Goal: Task Accomplishment & Management: Complete application form

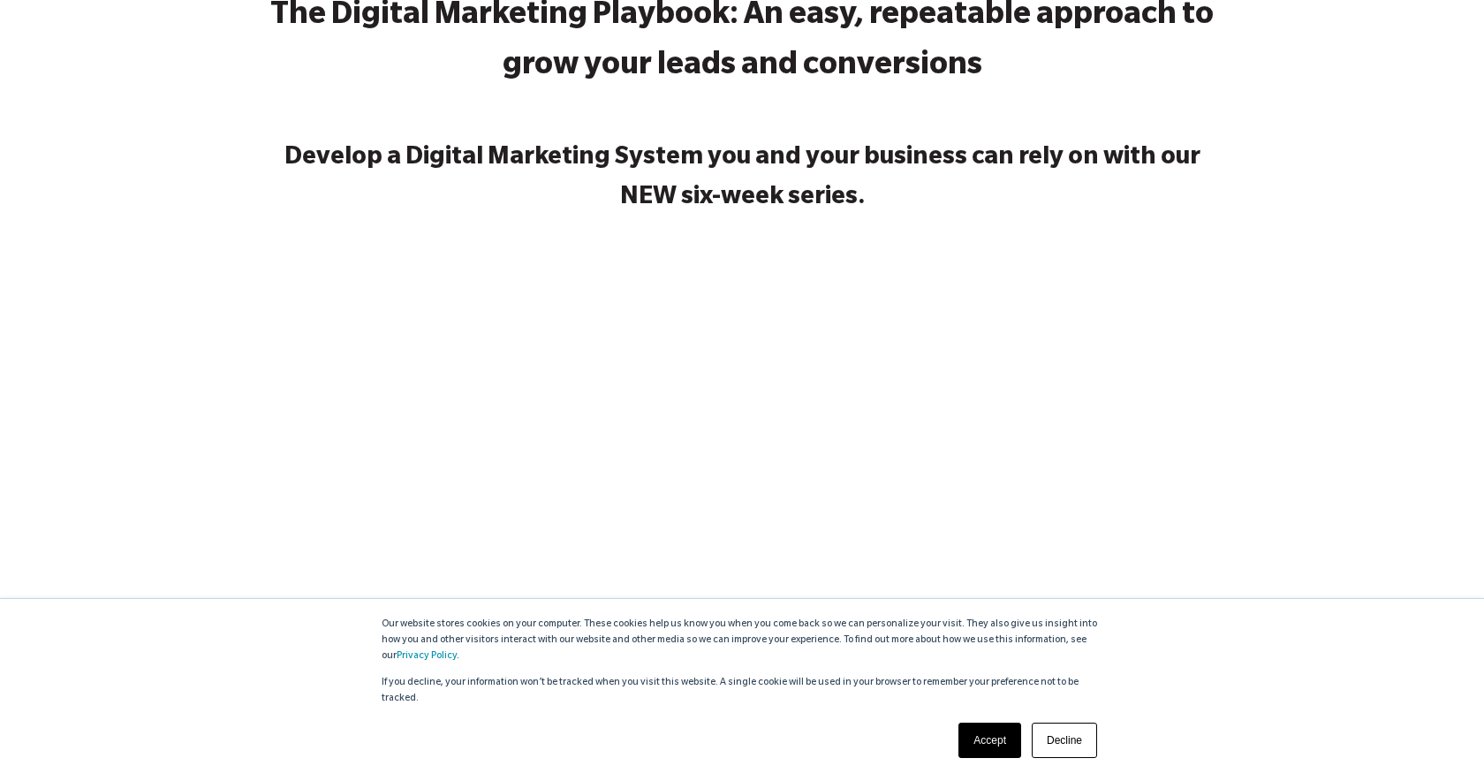
scroll to position [217, 0]
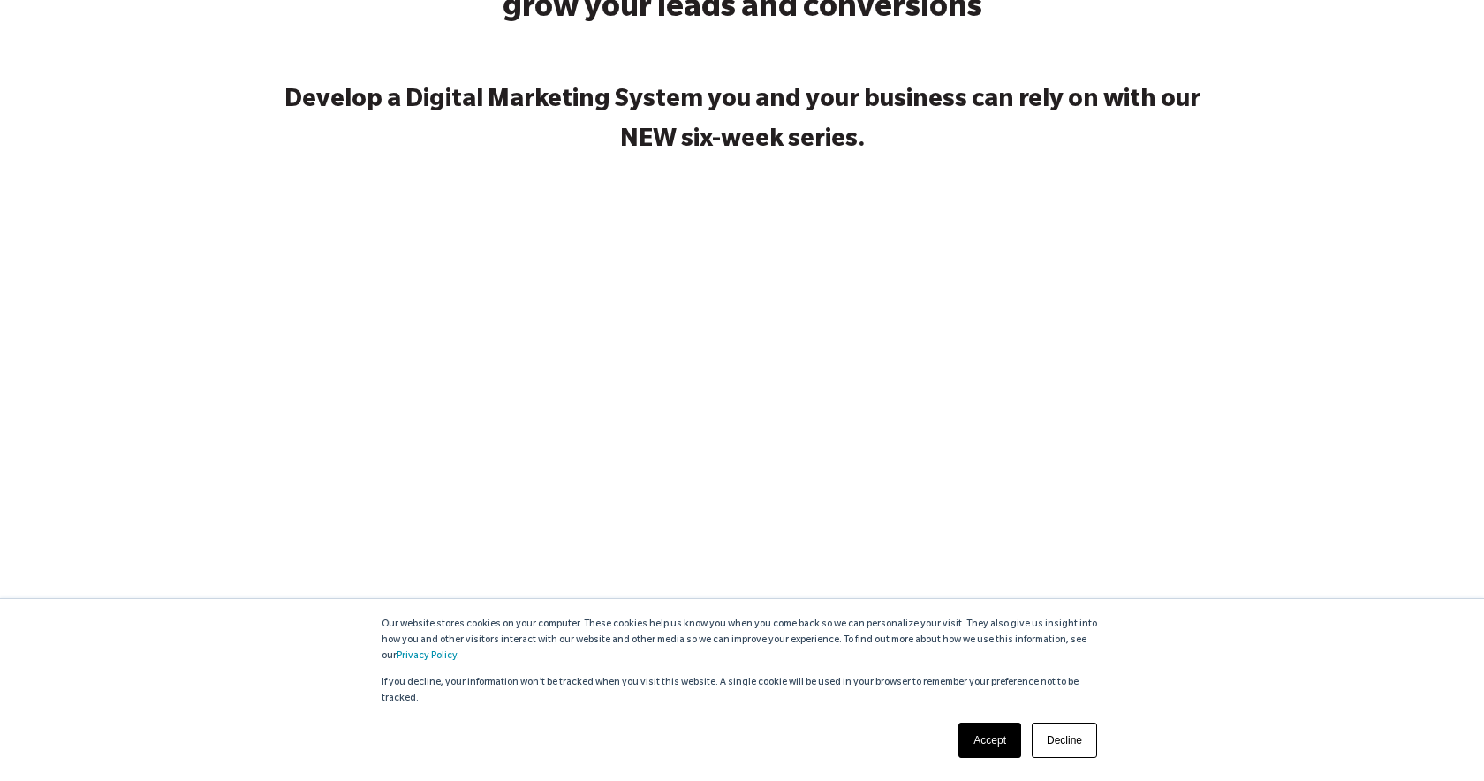
click at [990, 752] on link "Accept" at bounding box center [989, 739] width 63 height 35
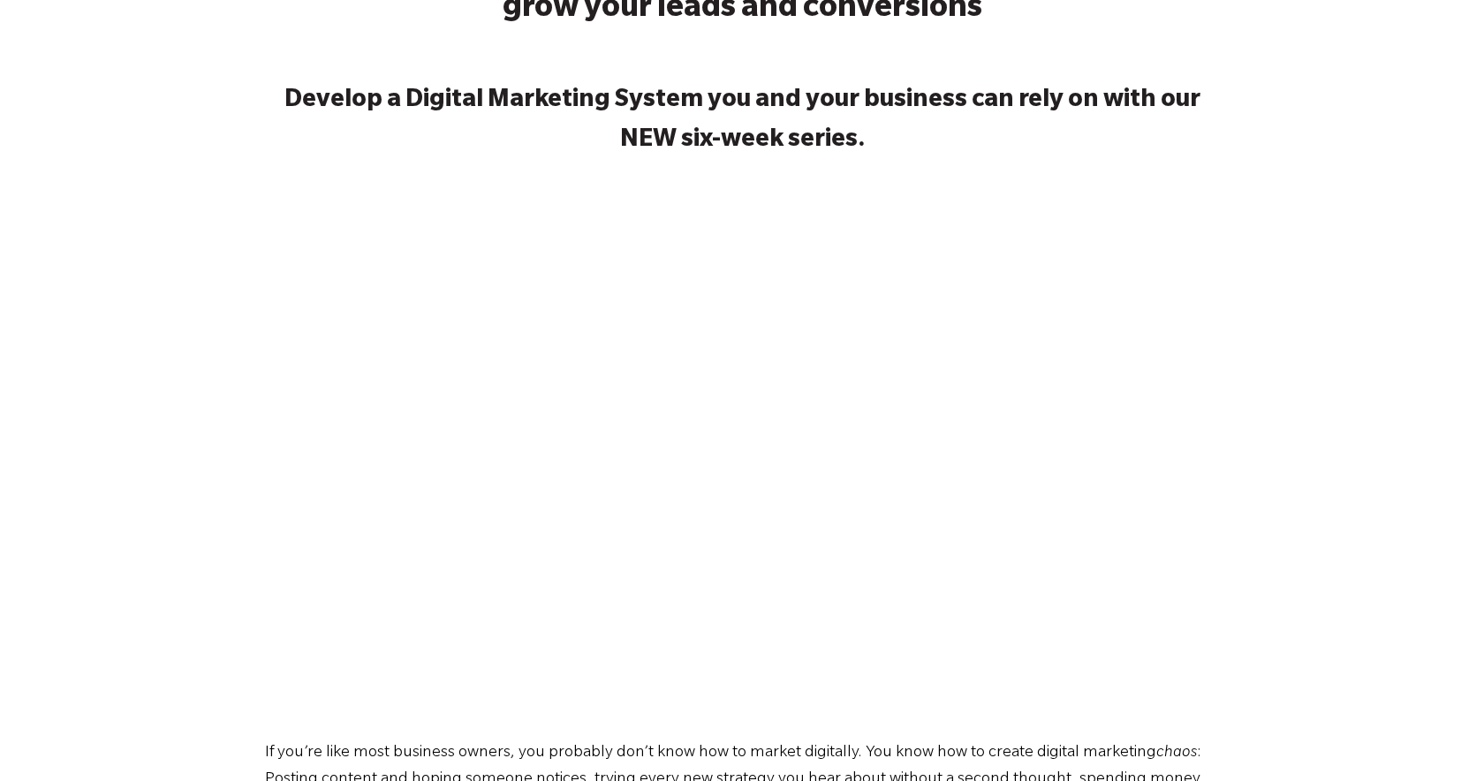
scroll to position [0, 0]
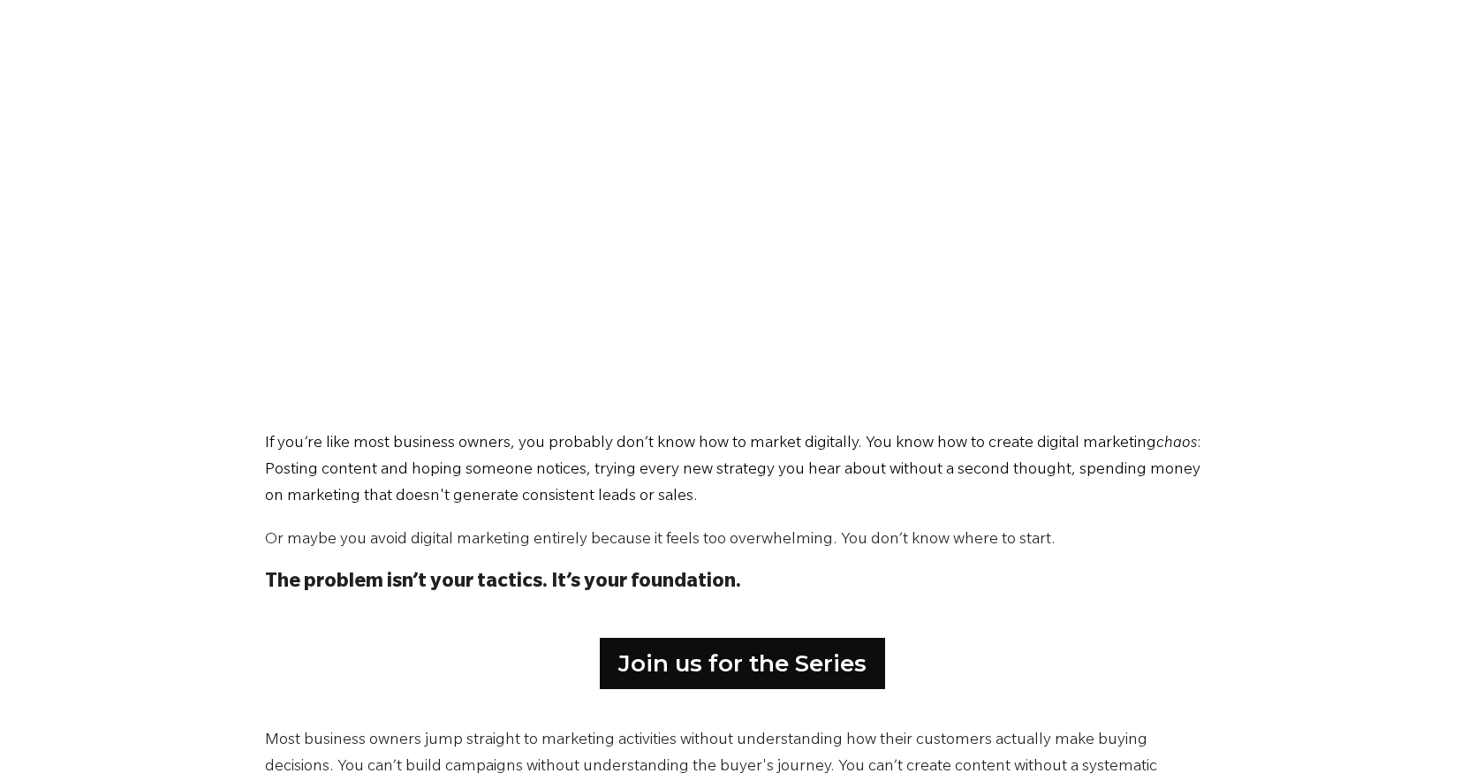
scroll to position [726, 0]
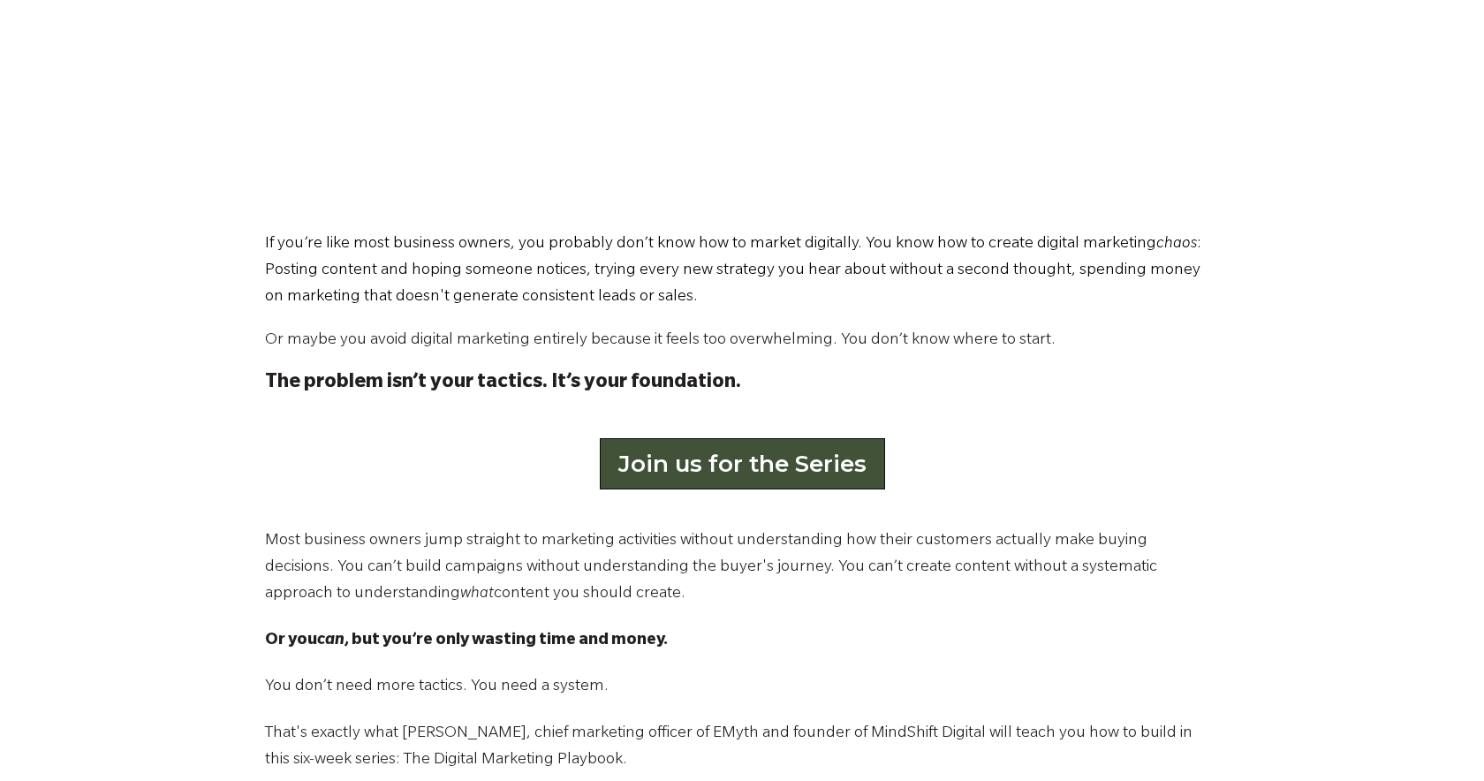
click at [739, 450] on link "Join us for the Series" at bounding box center [742, 463] width 285 height 51
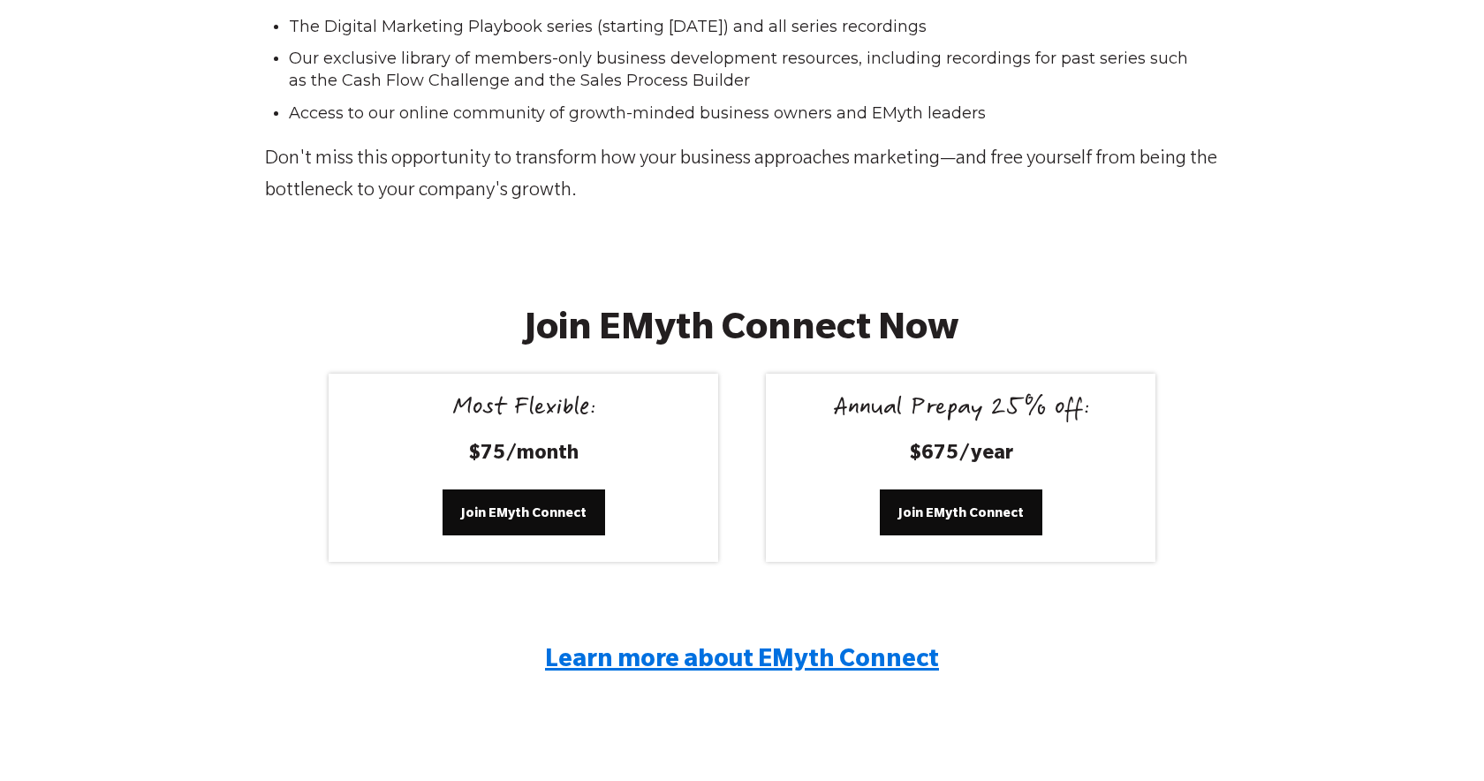
scroll to position [3331, 0]
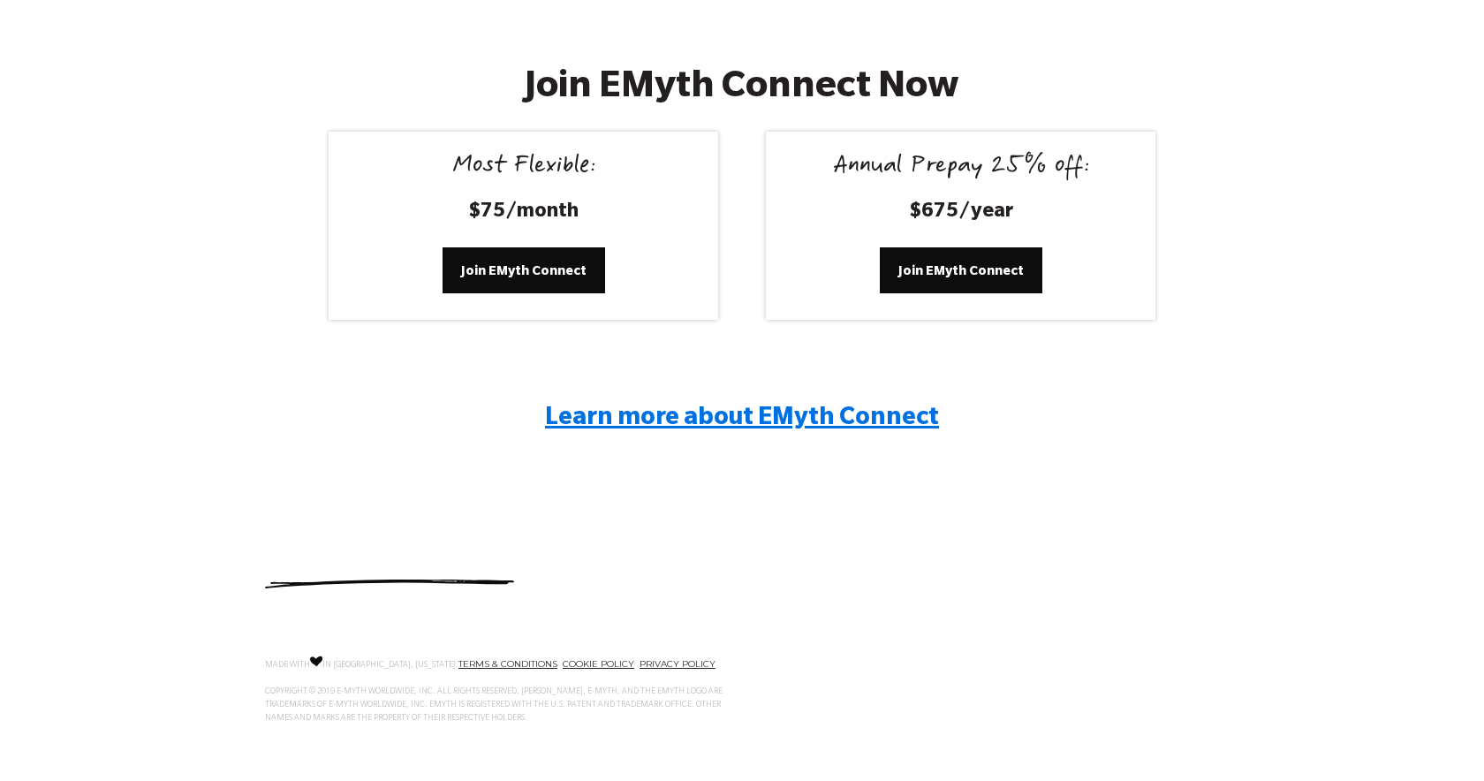
click at [657, 406] on span "Learn more about EMyth Connect" at bounding box center [742, 419] width 394 height 26
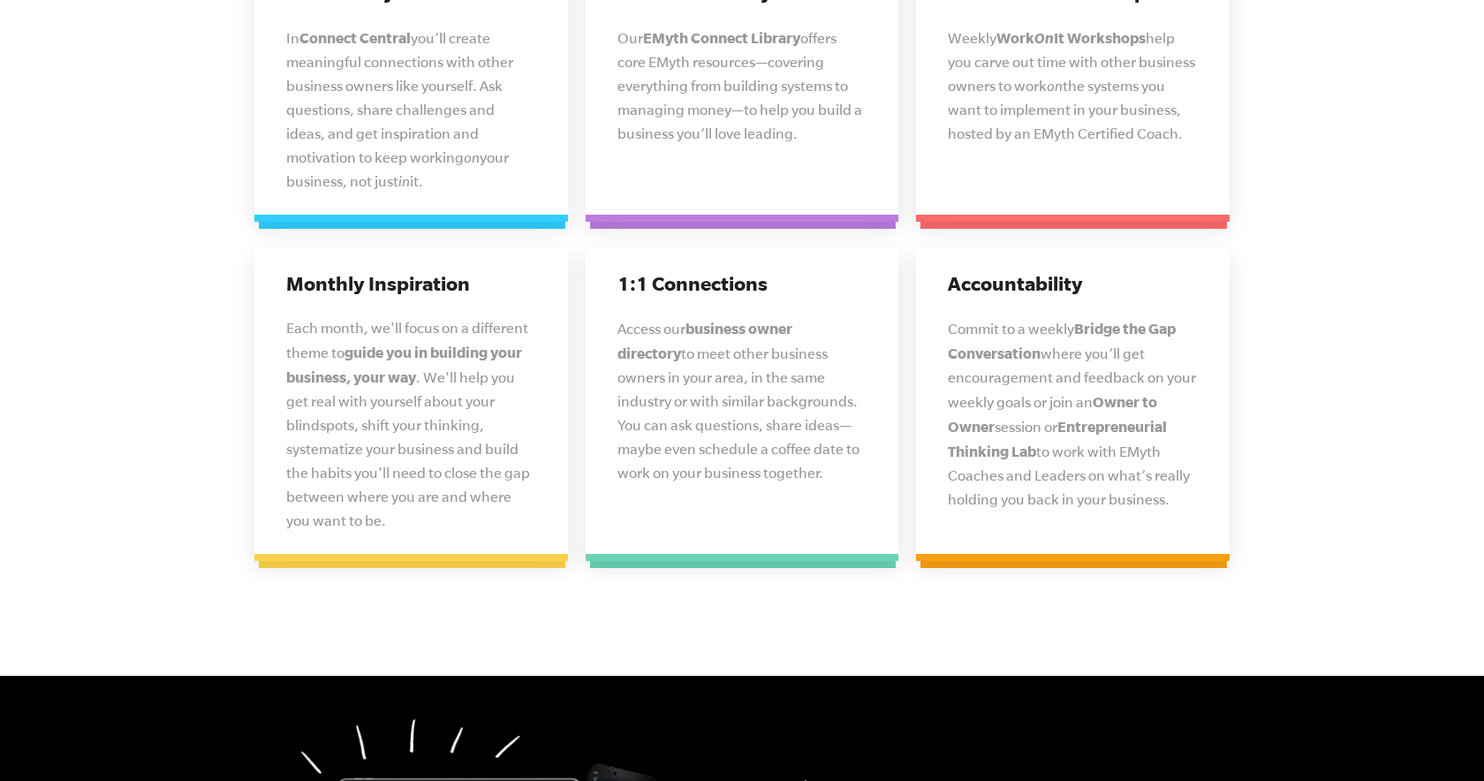
scroll to position [4753, 0]
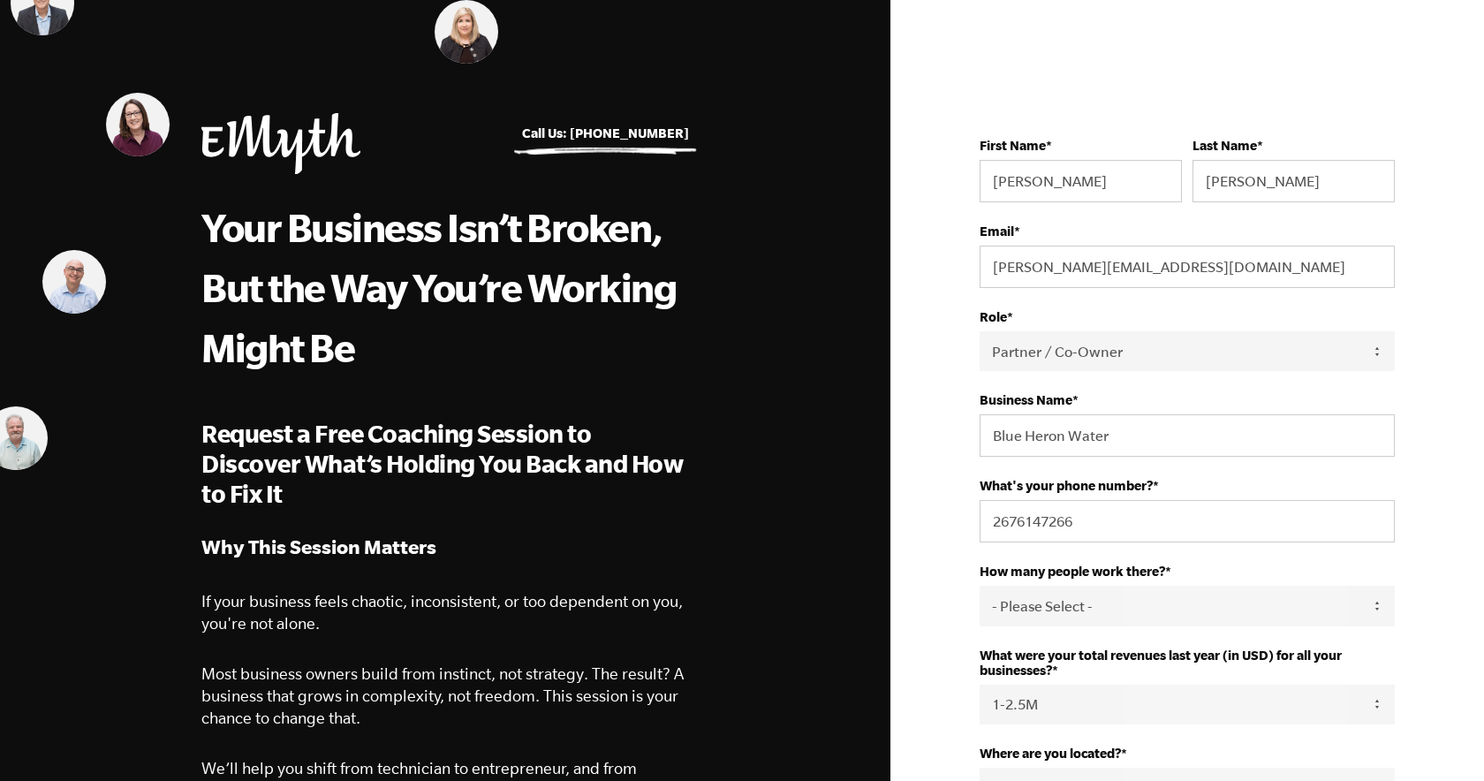
select select "Partner / Co-Owner"
select select "1-2.5M"
select select "[GEOGRAPHIC_DATA]"
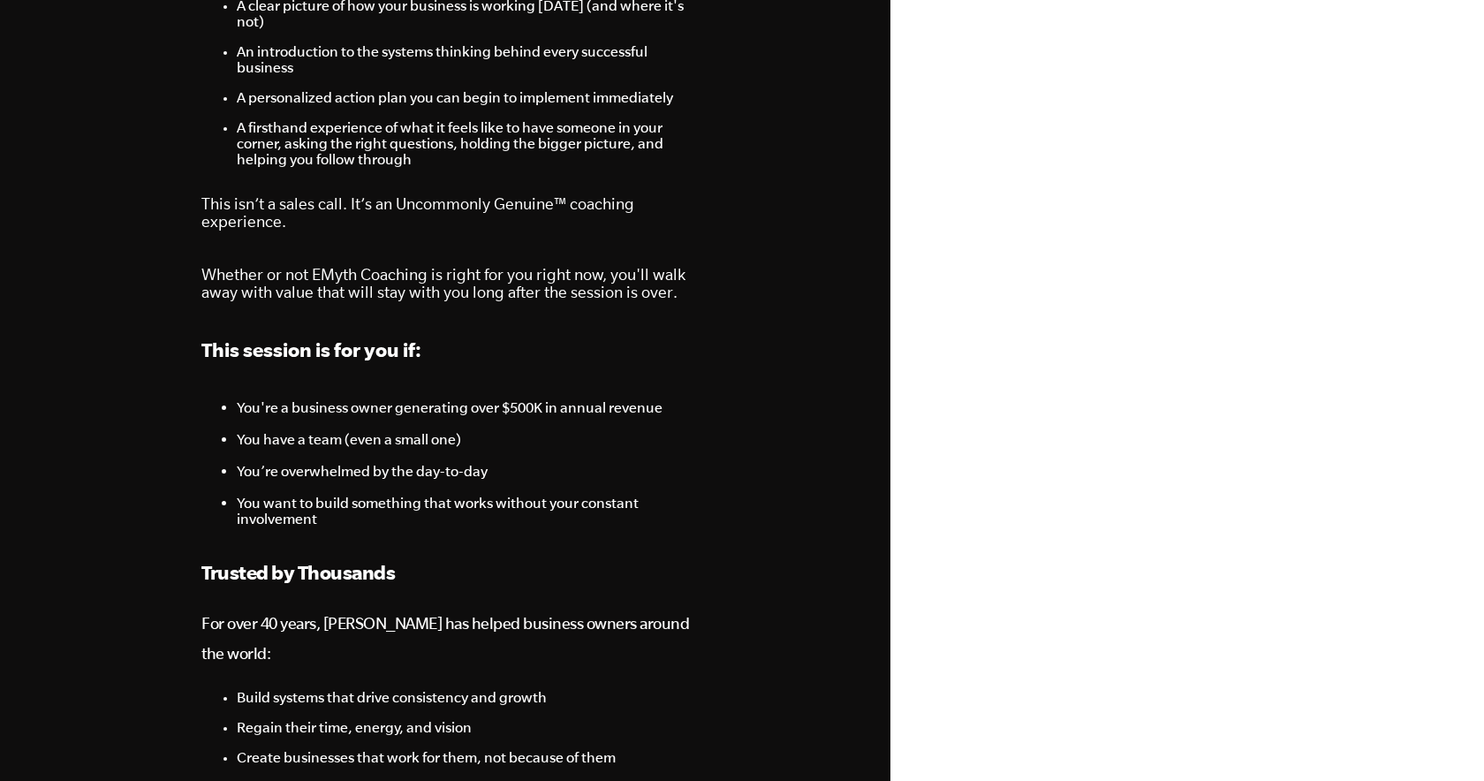
scroll to position [1246, 0]
